Goal: Navigation & Orientation: Find specific page/section

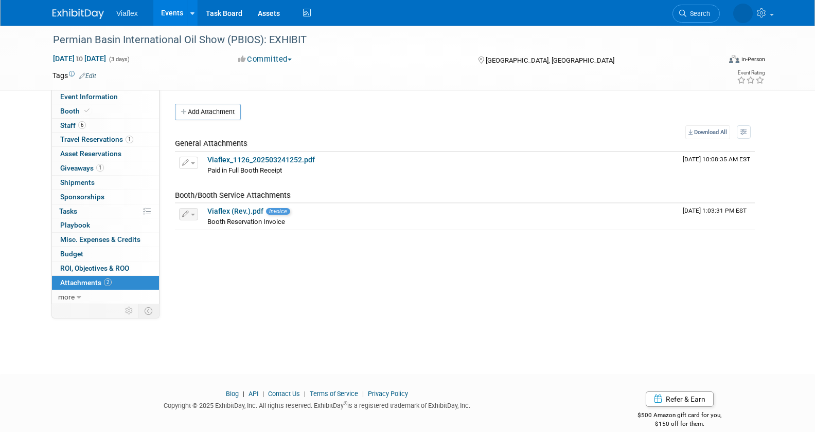
click at [167, 12] on link "Events" at bounding box center [172, 13] width 38 height 26
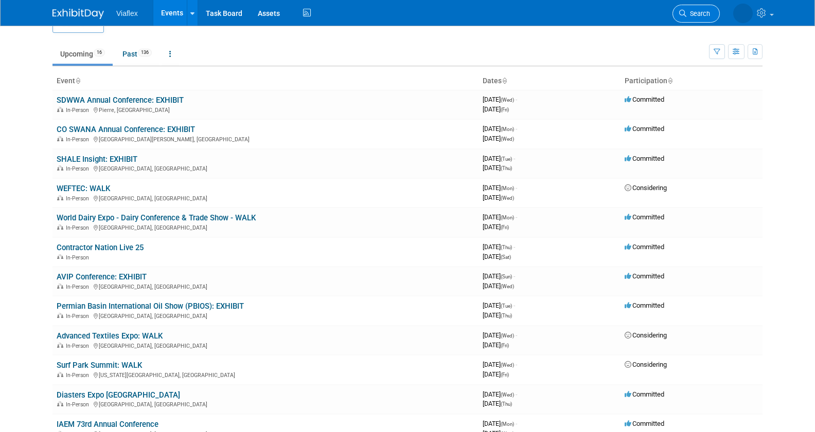
scroll to position [26, 0]
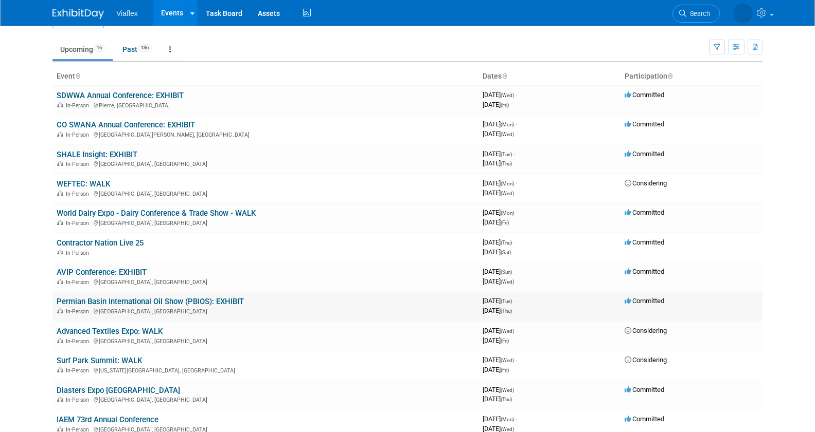
click at [156, 302] on link "Permian Basin International Oil Show (PBIOS): EXHIBIT" at bounding box center [150, 301] width 187 height 9
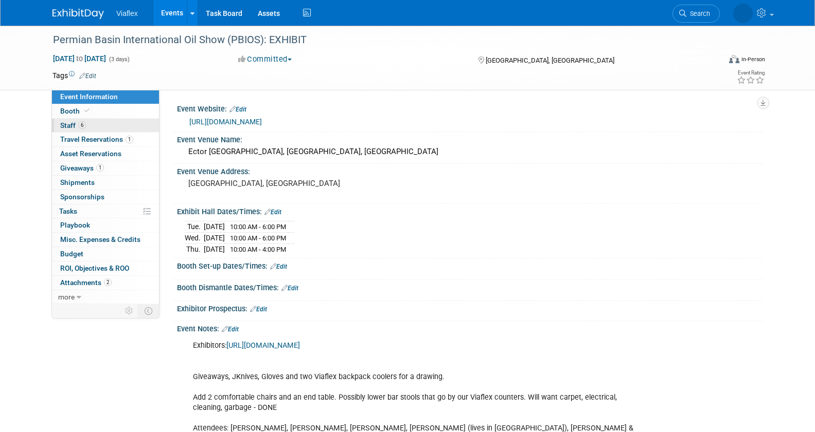
click at [65, 124] on span "Staff 6" at bounding box center [73, 125] width 26 height 8
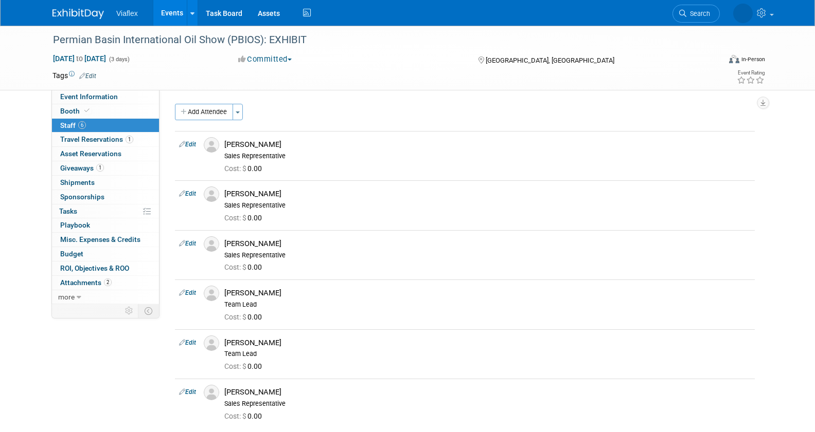
click at [174, 9] on link "Events" at bounding box center [172, 13] width 38 height 26
